Goal: Task Accomplishment & Management: Use online tool/utility

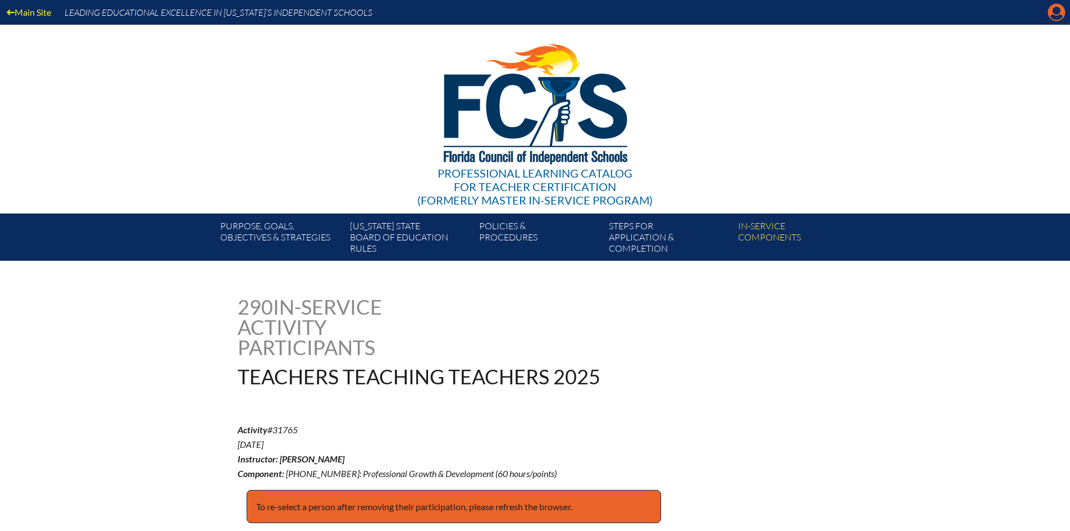
click at [1056, 8] on icon "Manage account" at bounding box center [1056, 12] width 18 height 18
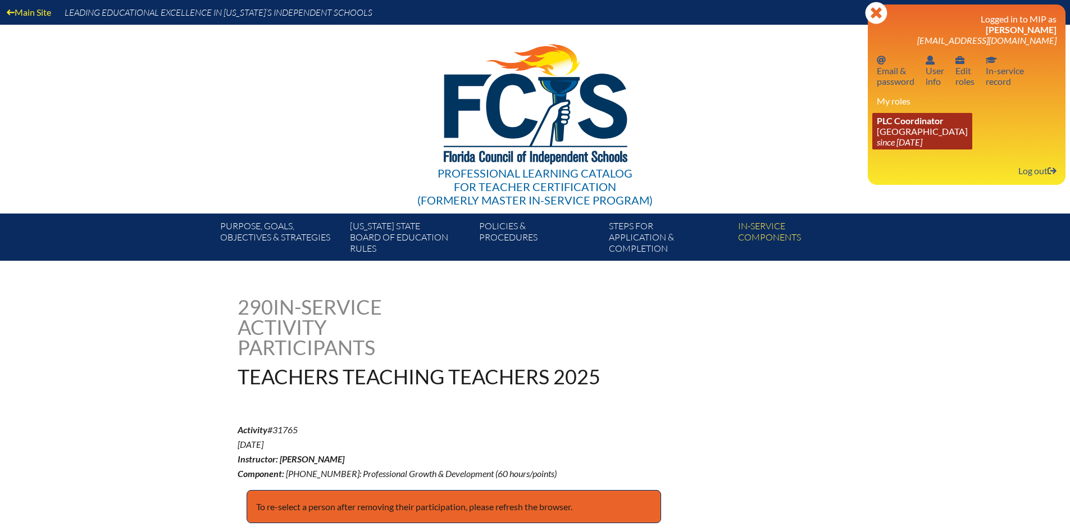
click at [917, 128] on link "PLC Coordinator Pine Crest School since 2016 Aug 15" at bounding box center [922, 131] width 100 height 36
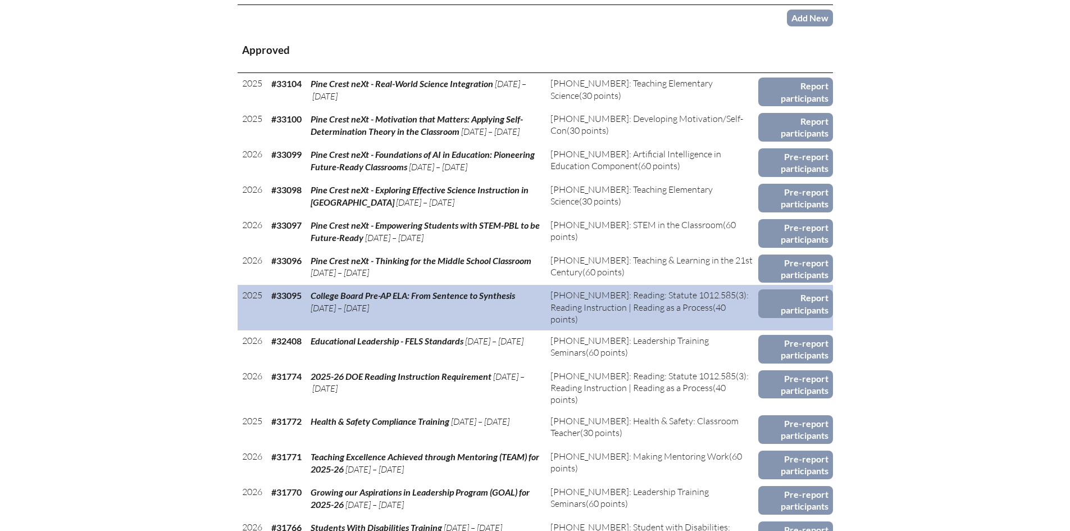
scroll to position [562, 0]
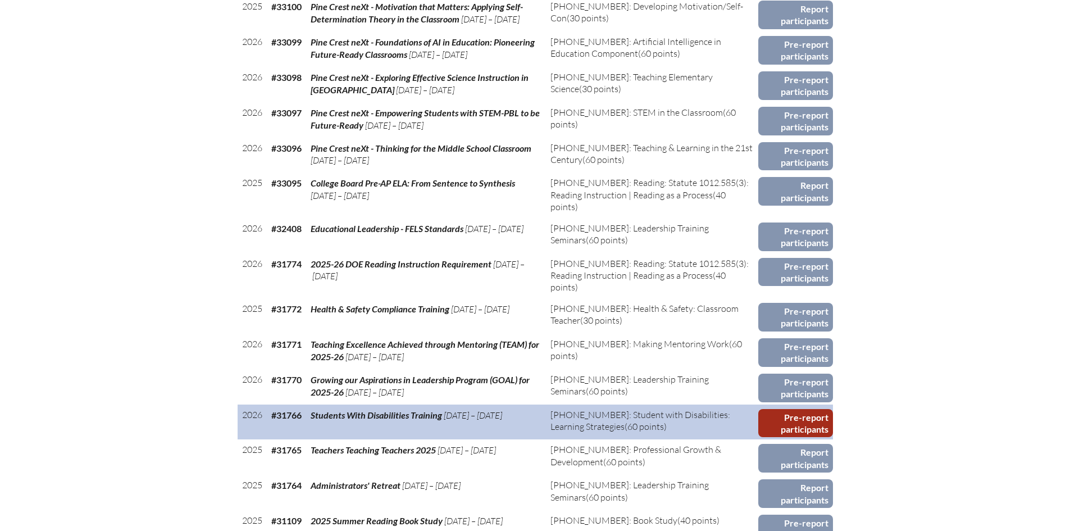
click at [796, 420] on link "Pre-report participants" at bounding box center [795, 423] width 75 height 29
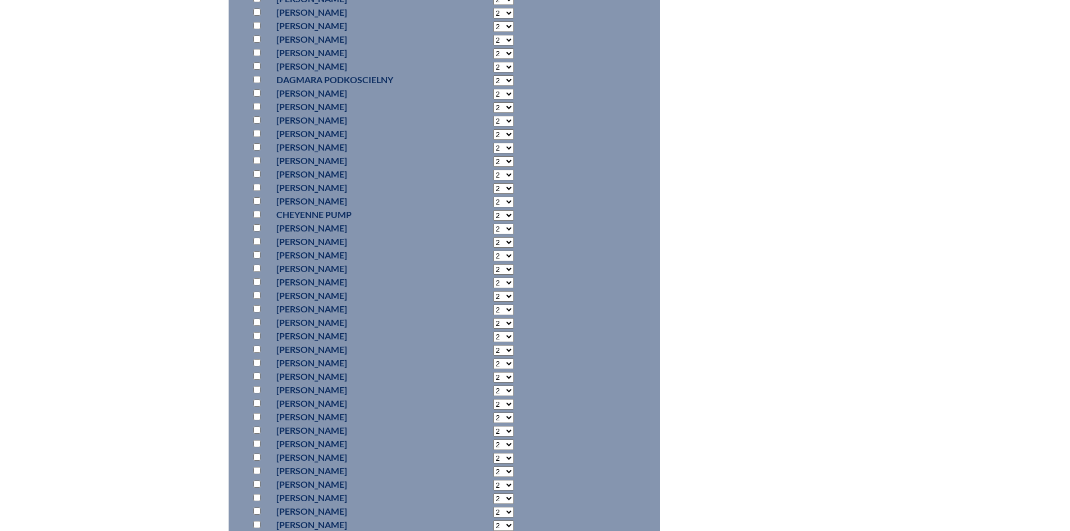
scroll to position [5660, 0]
click at [259, 34] on input "checkbox" at bounding box center [256, 29] width 7 height 7
checkbox input "true"
select select "20"
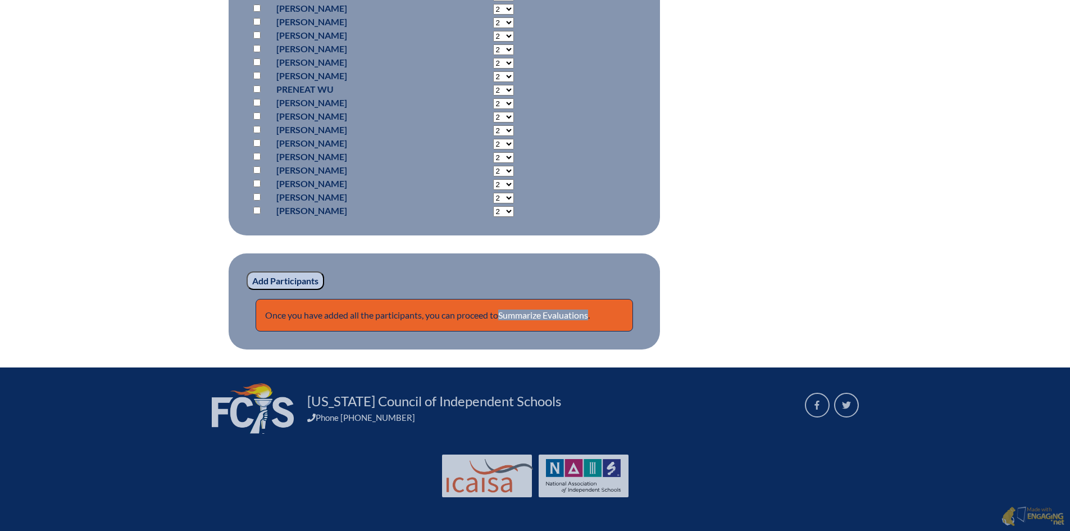
click at [284, 280] on input "Add Participants" at bounding box center [285, 280] width 77 height 19
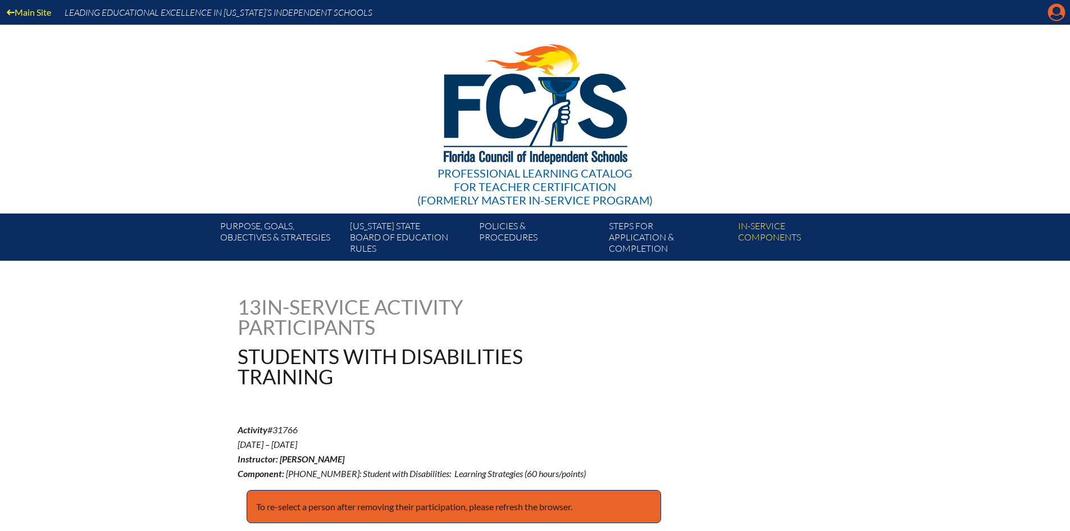
click at [1058, 12] on icon "Manage account" at bounding box center [1056, 12] width 18 height 18
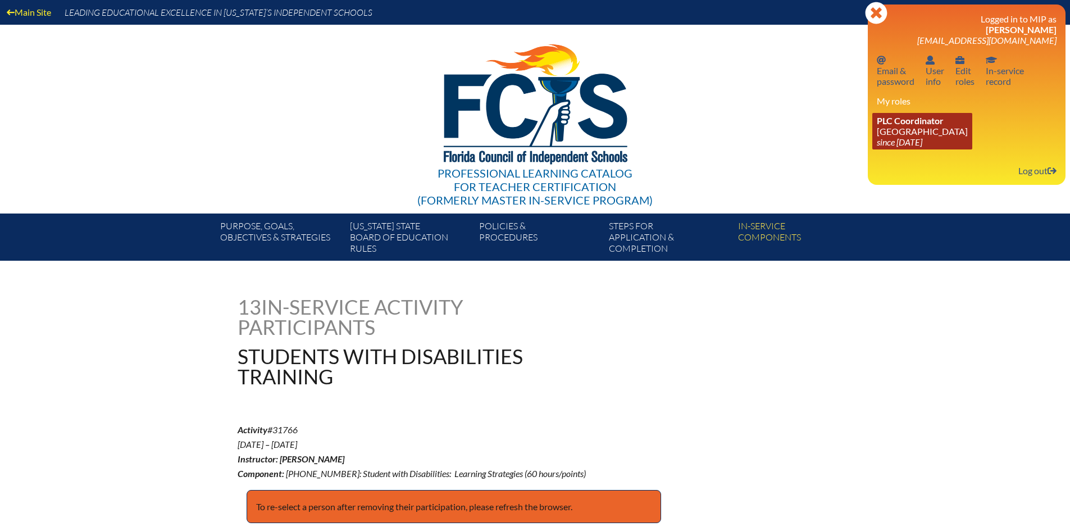
click at [920, 127] on link "PLC Coordinator Pine Crest School since 2016 Aug 15" at bounding box center [922, 131] width 100 height 36
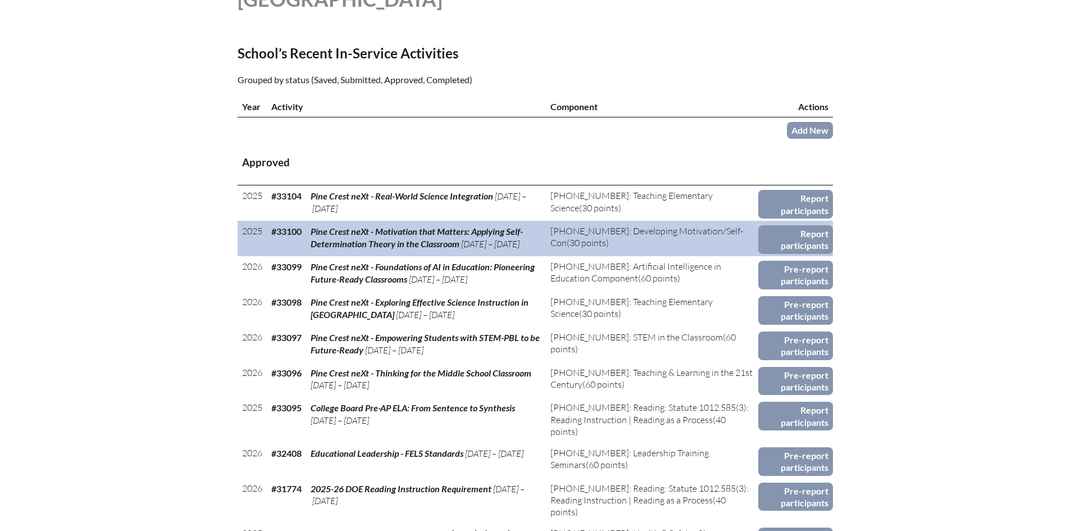
scroll to position [505, 0]
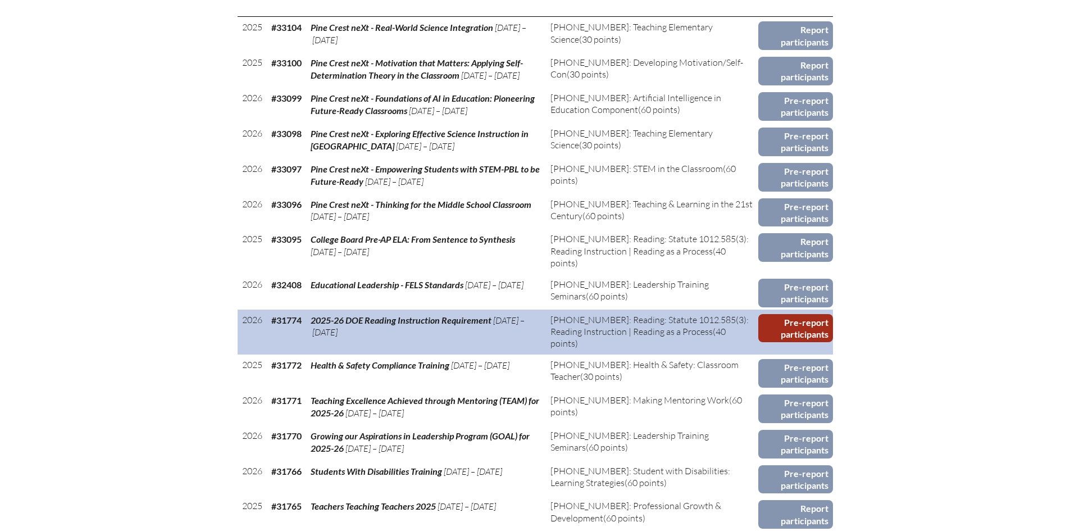
click at [802, 325] on link "Pre-report participants" at bounding box center [795, 328] width 75 height 29
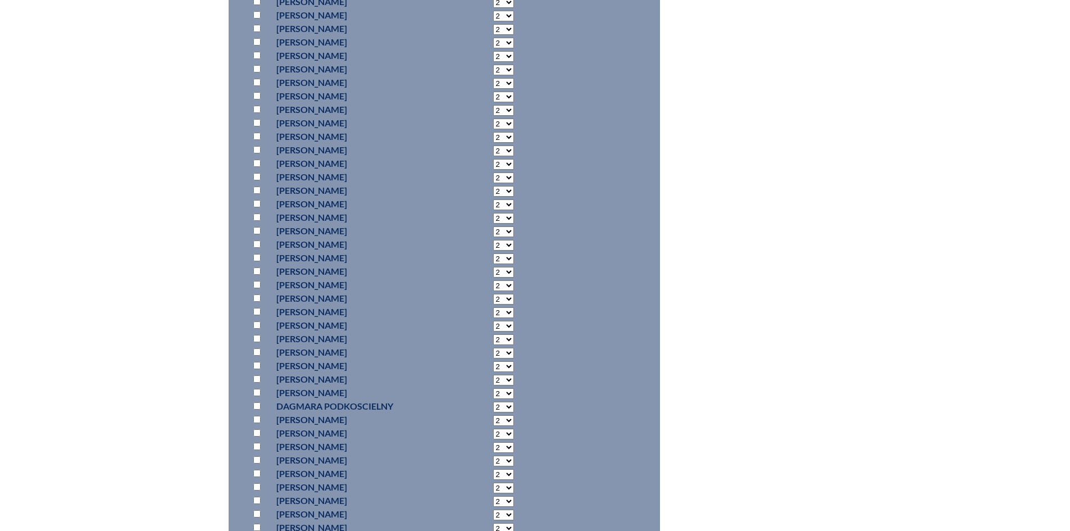
scroll to position [5280, 0]
click at [254, 353] on input "checkbox" at bounding box center [256, 356] width 7 height 7
checkbox input "true"
select select "10"
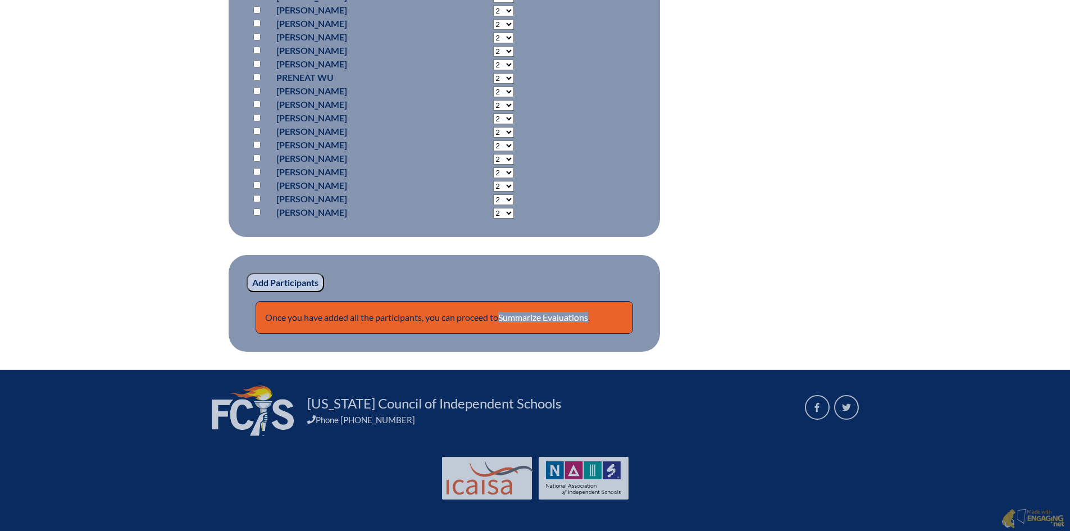
click at [286, 279] on input "Add Participants" at bounding box center [285, 282] width 77 height 19
